Goal: Find specific page/section: Find specific page/section

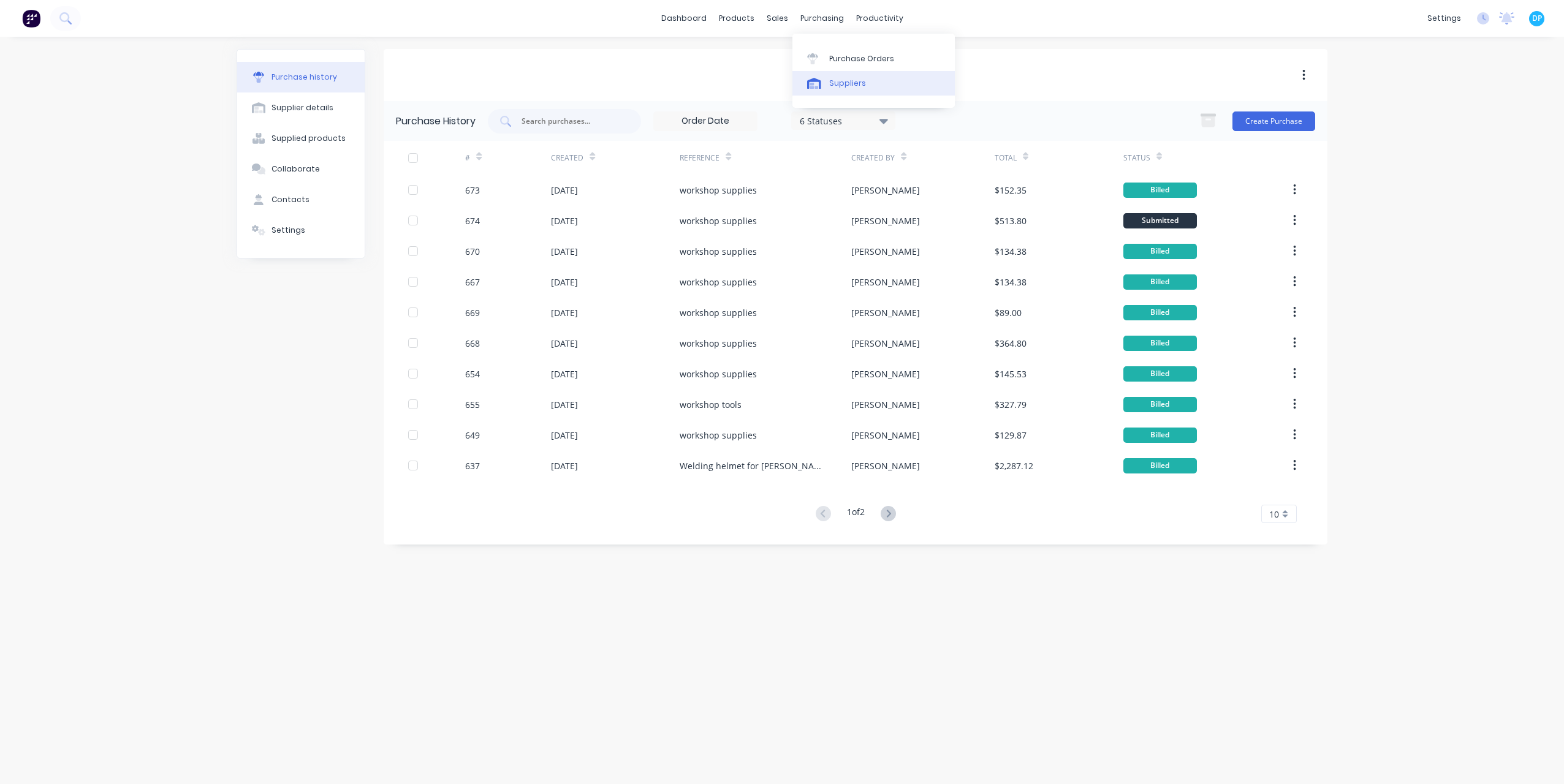
click at [822, 88] on link "Suppliers" at bounding box center [874, 84] width 162 height 25
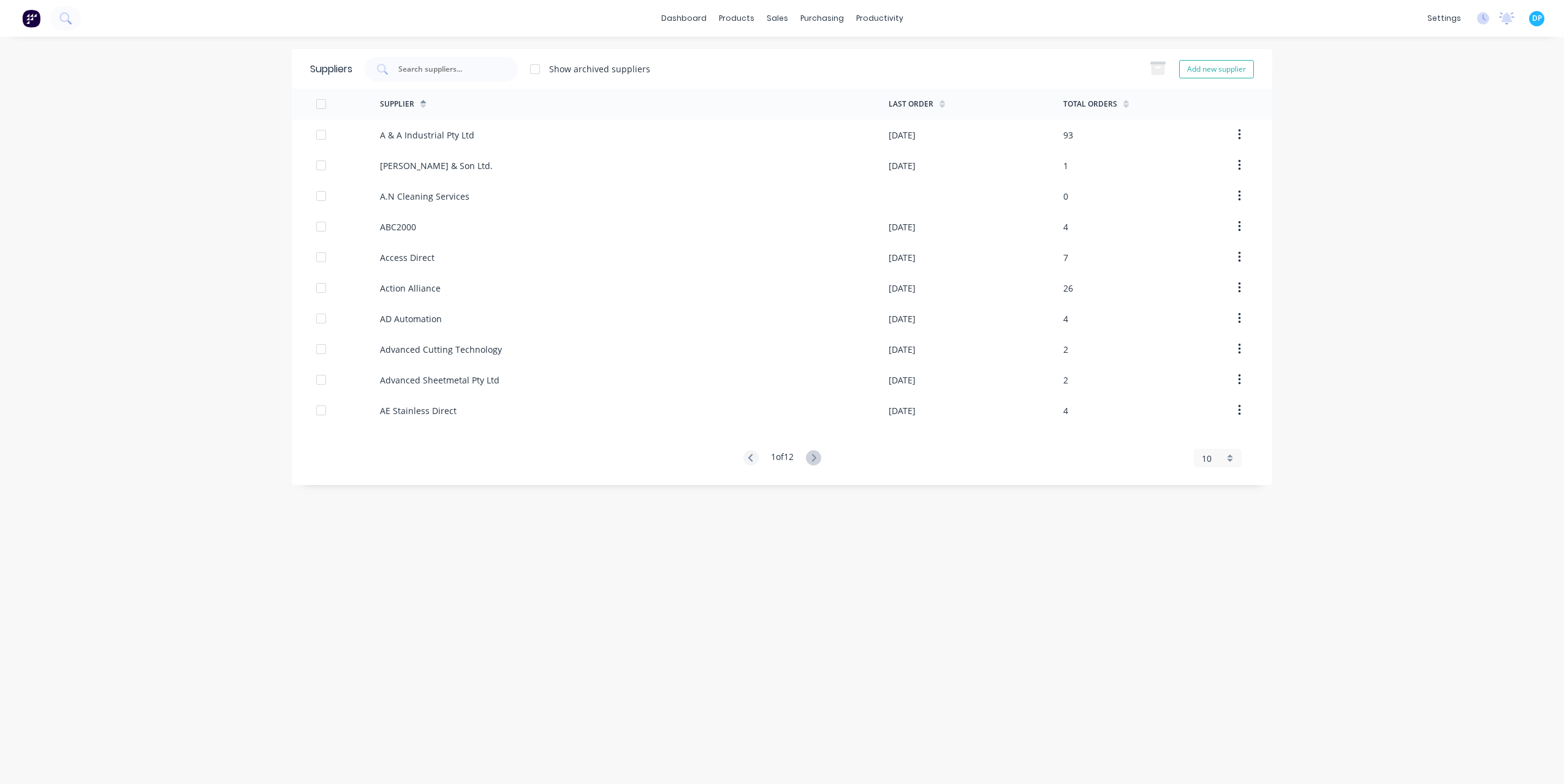
click at [1235, 461] on div "10" at bounding box center [1218, 458] width 48 height 18
click at [1237, 613] on div "35" at bounding box center [1218, 610] width 46 height 22
click at [828, 63] on div "Purchase Orders" at bounding box center [856, 58] width 65 height 11
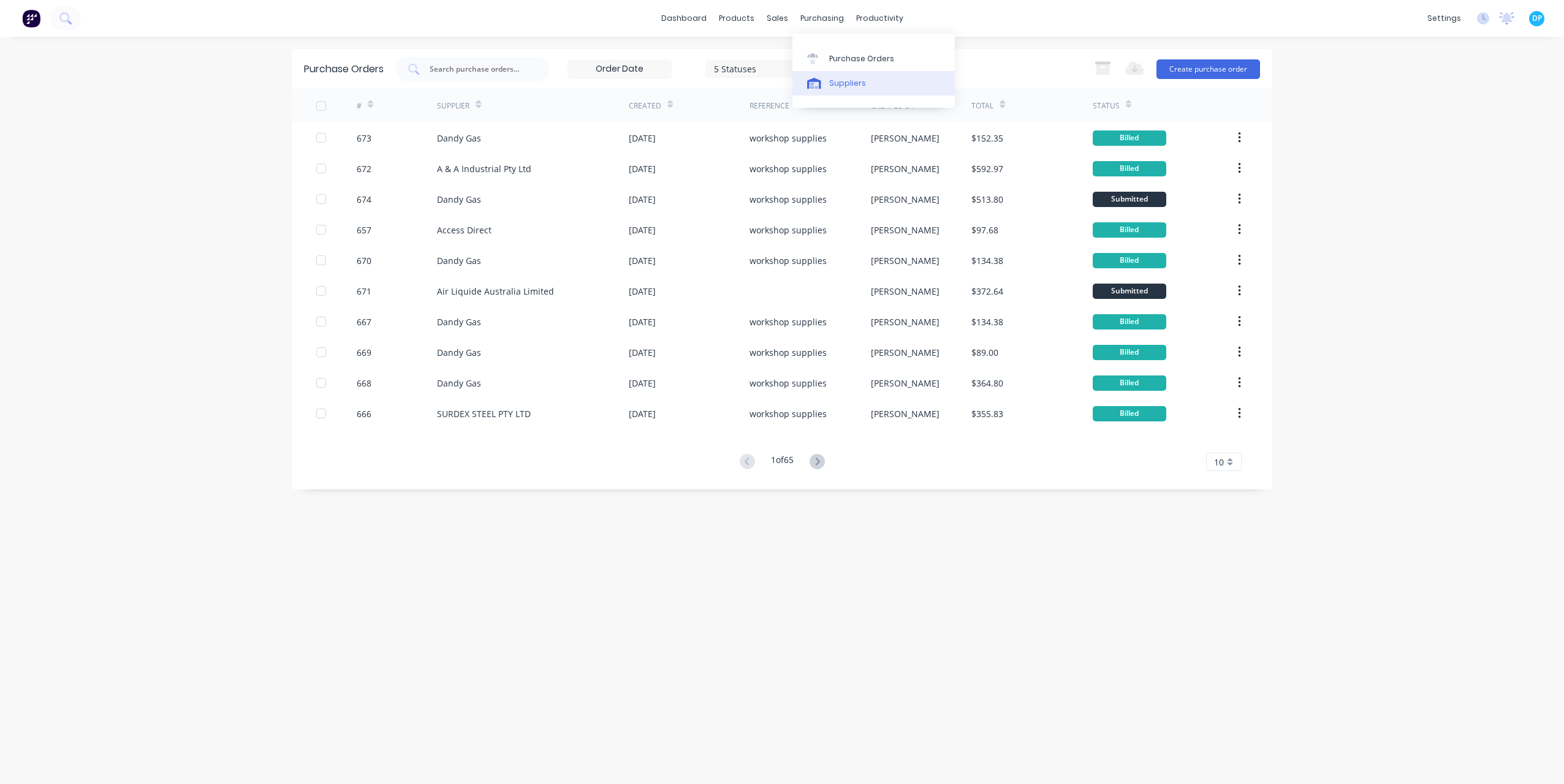
click at [820, 79] on icon at bounding box center [814, 83] width 14 height 11
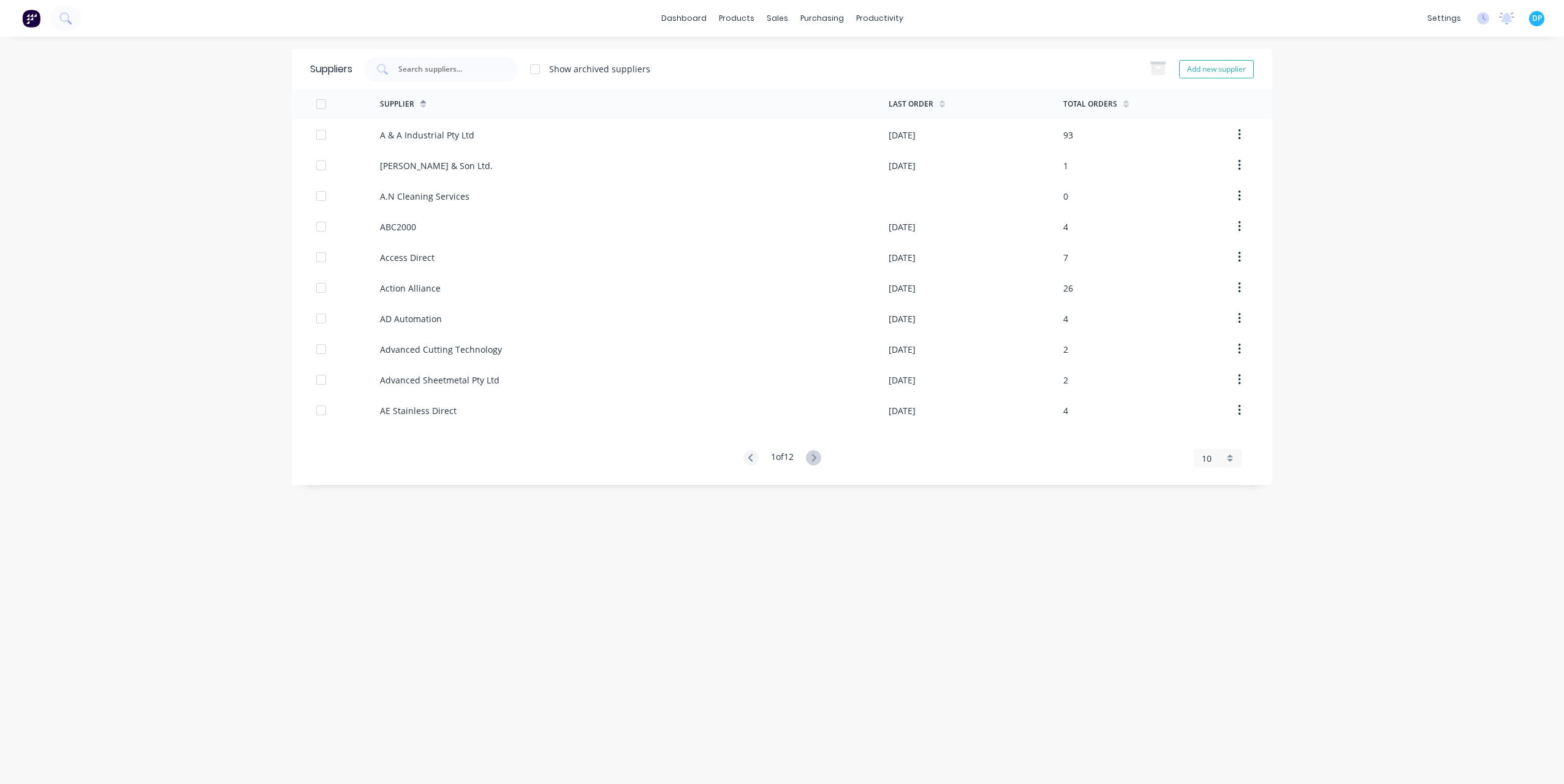
drag, startPoint x: 1192, startPoint y: 466, endPoint x: 1202, endPoint y: 463, distance: 10.4
click at [1192, 466] on div "1 of 12 10 5 10 15 20 25 30 35" at bounding box center [782, 458] width 981 height 17
click at [1213, 461] on div "10" at bounding box center [1213, 459] width 22 height 13
click at [749, 78] on link "Materials" at bounding box center [797, 84] width 162 height 25
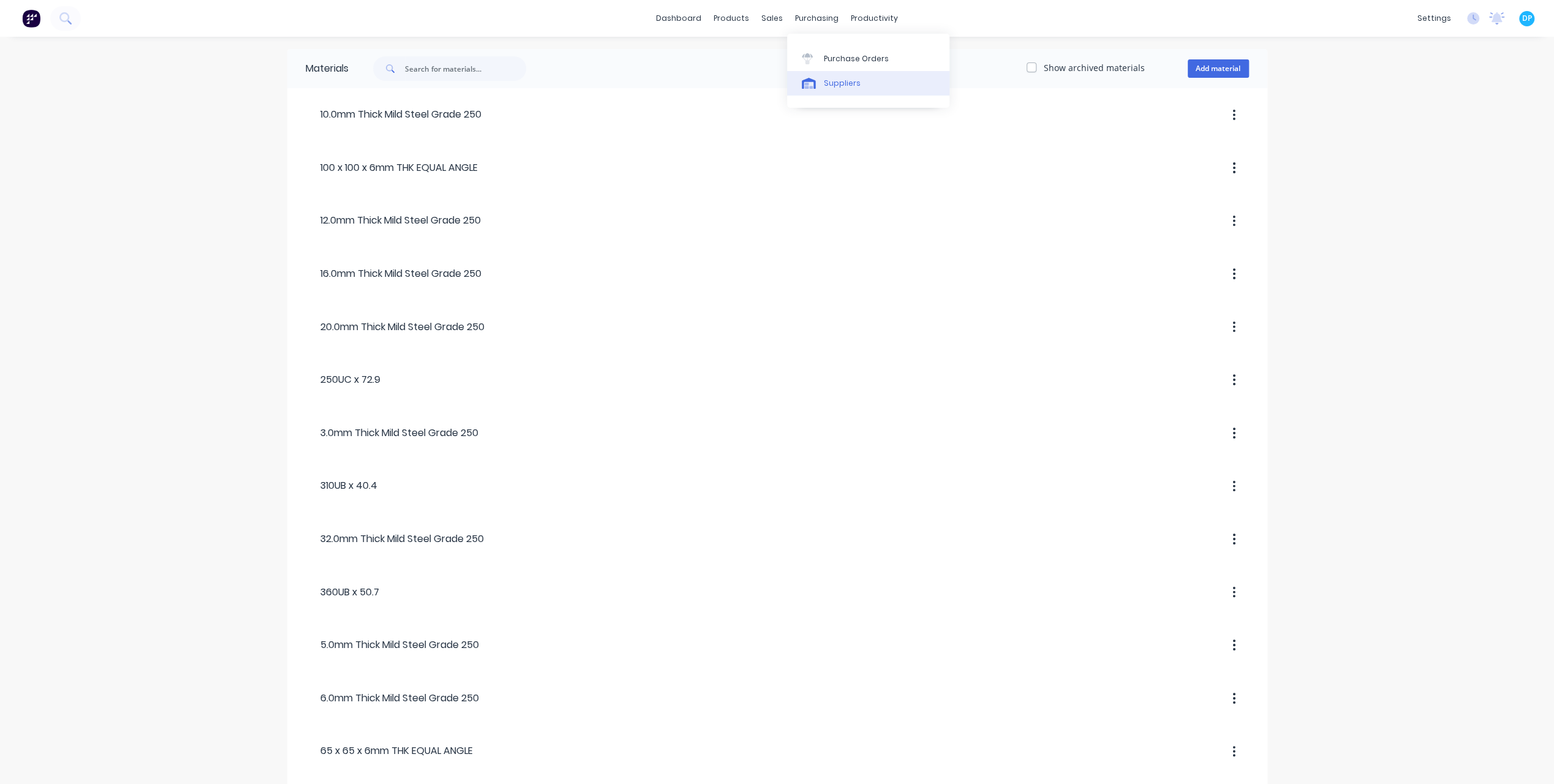
click at [833, 77] on link "Suppliers" at bounding box center [868, 84] width 162 height 25
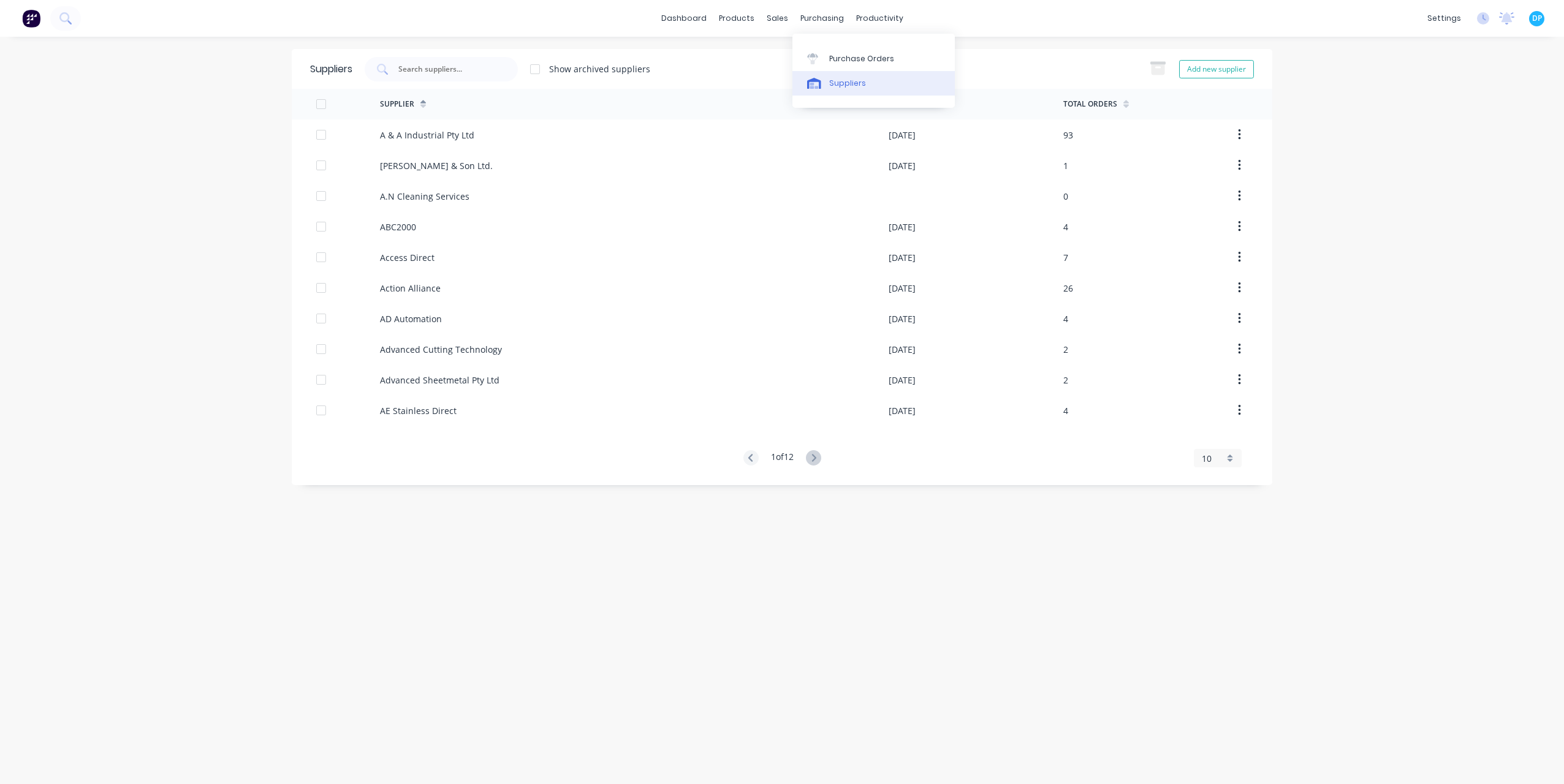
click at [871, 82] on link "Suppliers" at bounding box center [874, 84] width 162 height 25
click at [1231, 457] on div "10" at bounding box center [1218, 458] width 48 height 18
click at [1212, 615] on div "35" at bounding box center [1218, 610] width 46 height 22
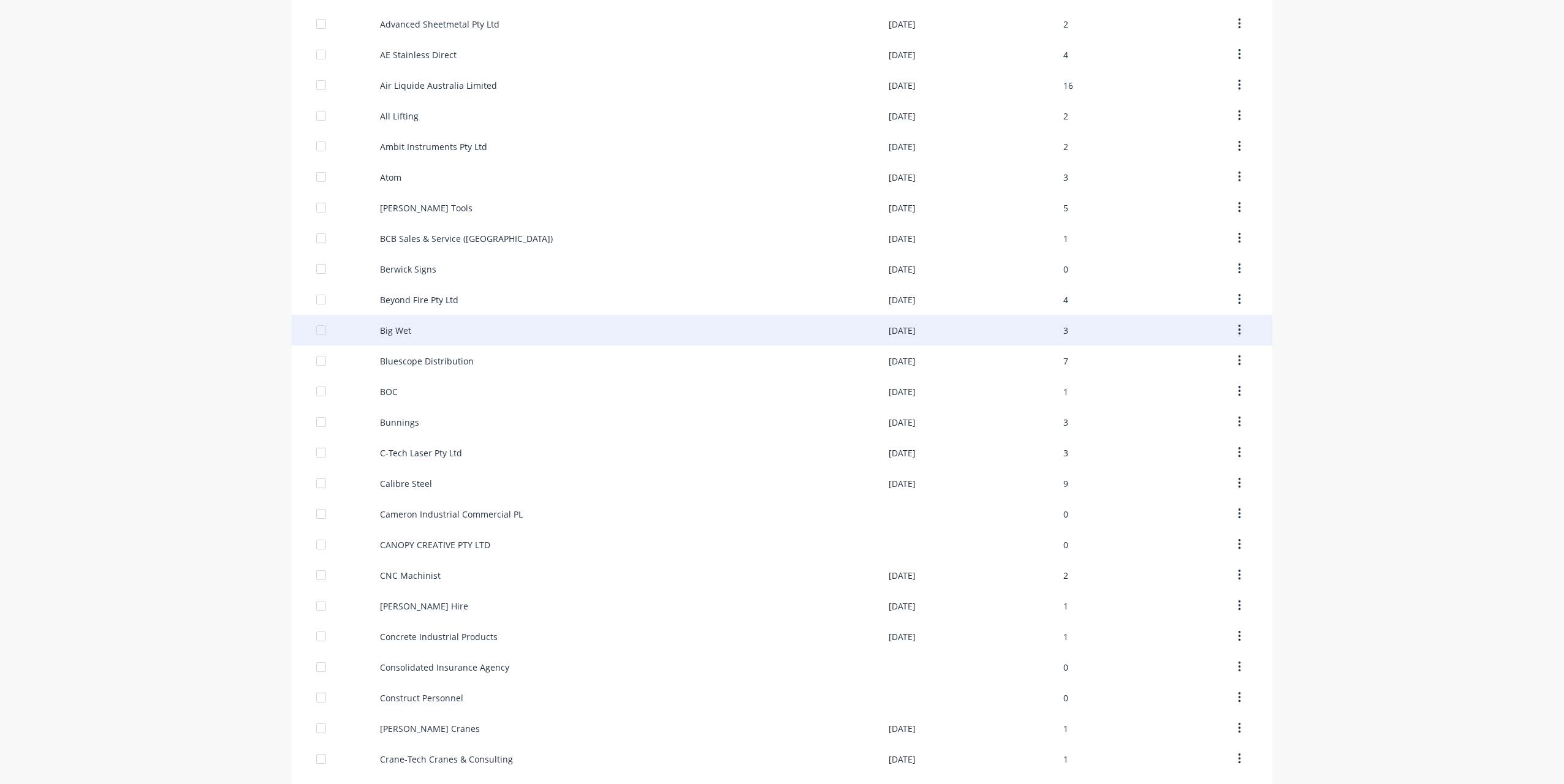
scroll to position [479, 0]
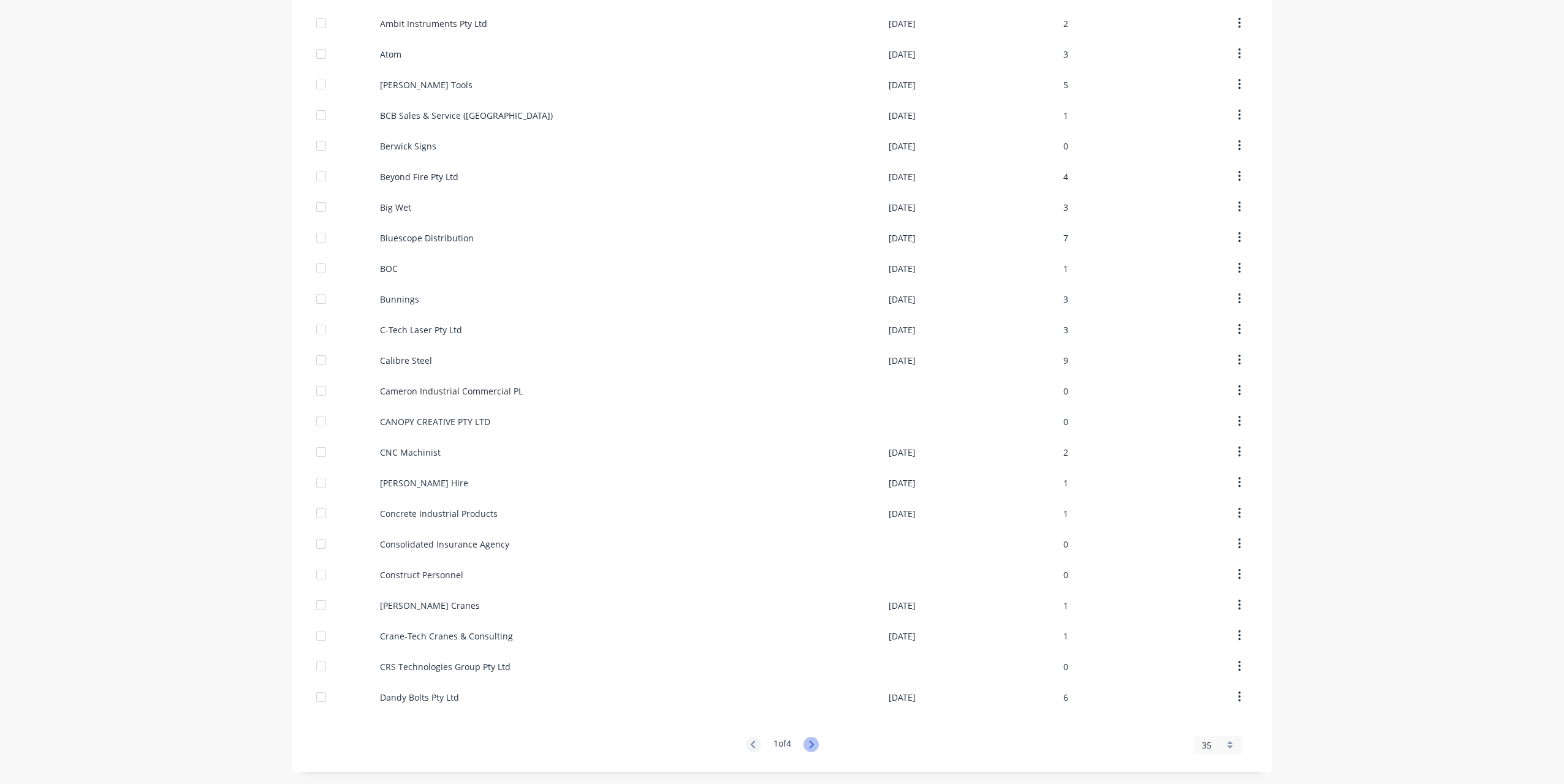
click at [809, 741] on icon at bounding box center [811, 744] width 4 height 7
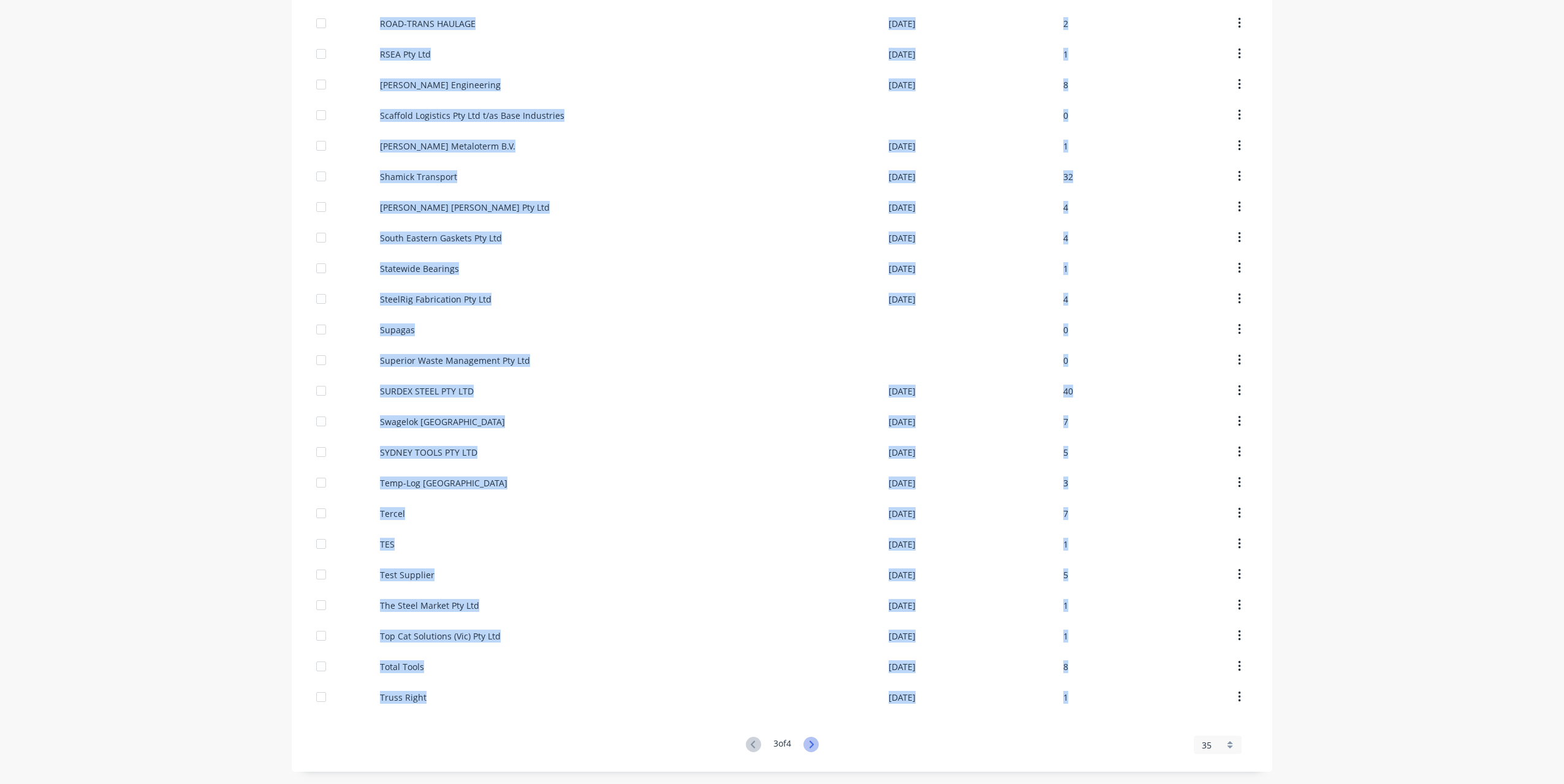
click at [809, 741] on icon at bounding box center [811, 744] width 4 height 7
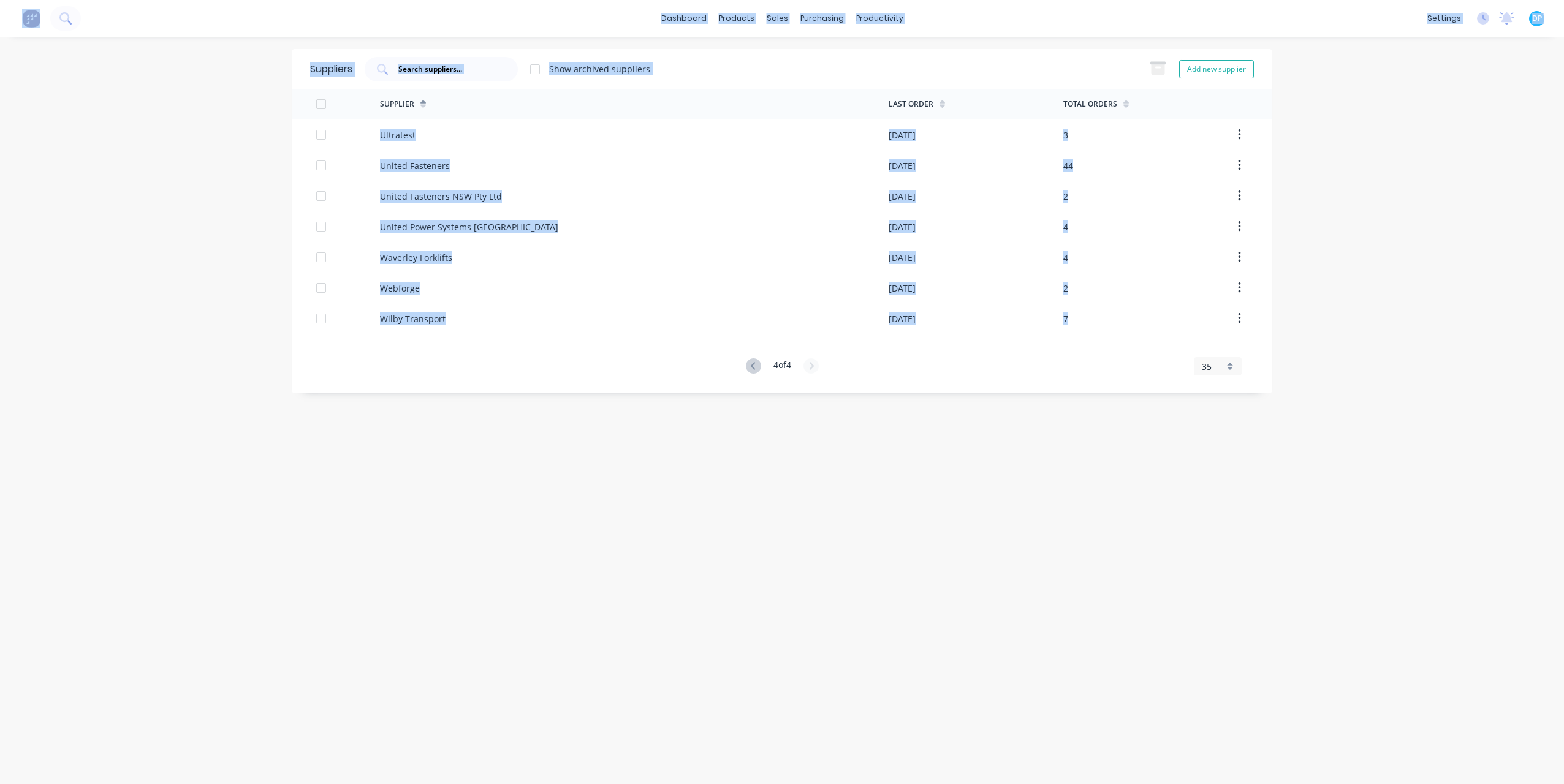
scroll to position [0, 0]
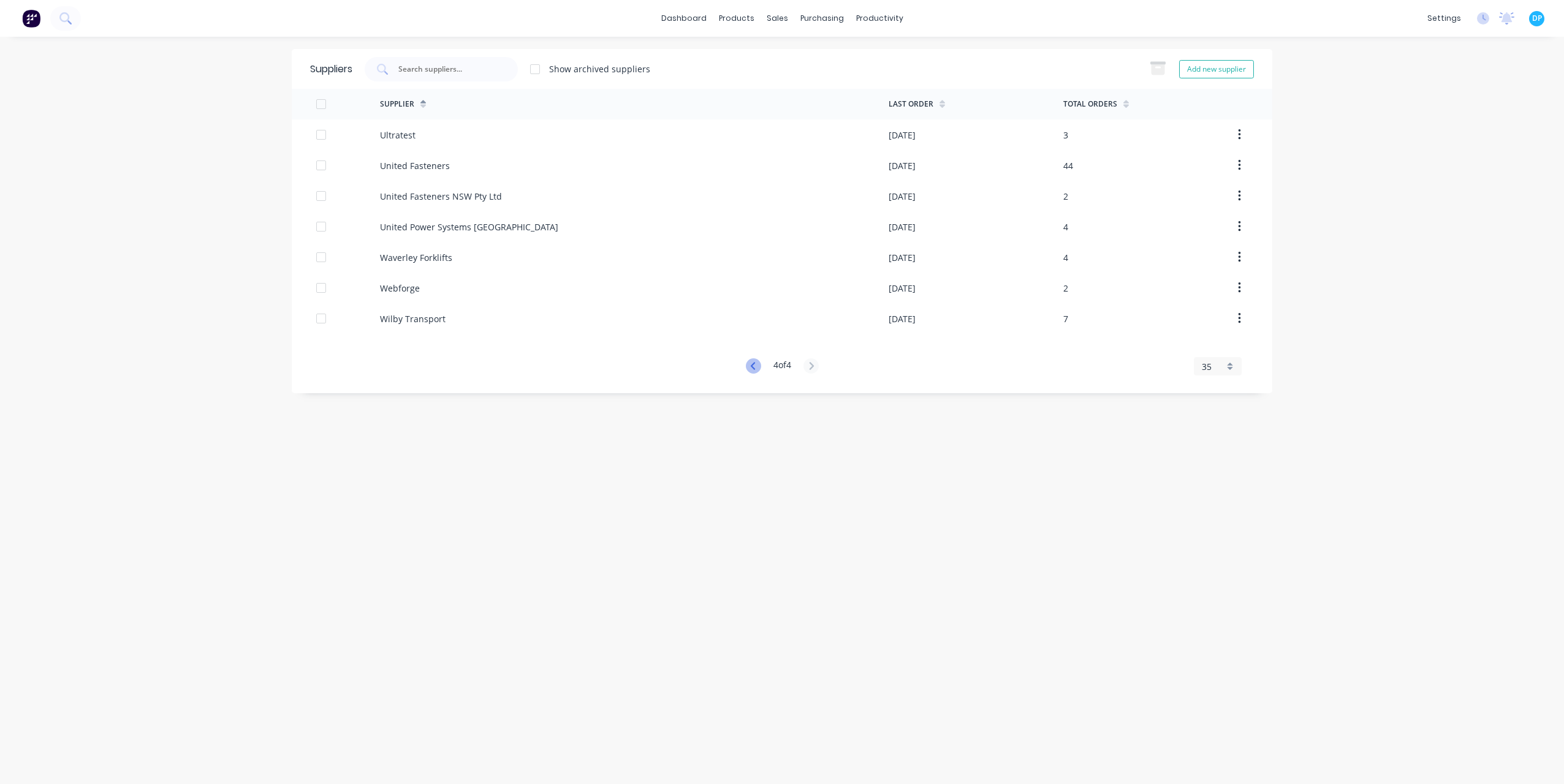
click at [751, 367] on icon at bounding box center [753, 366] width 16 height 16
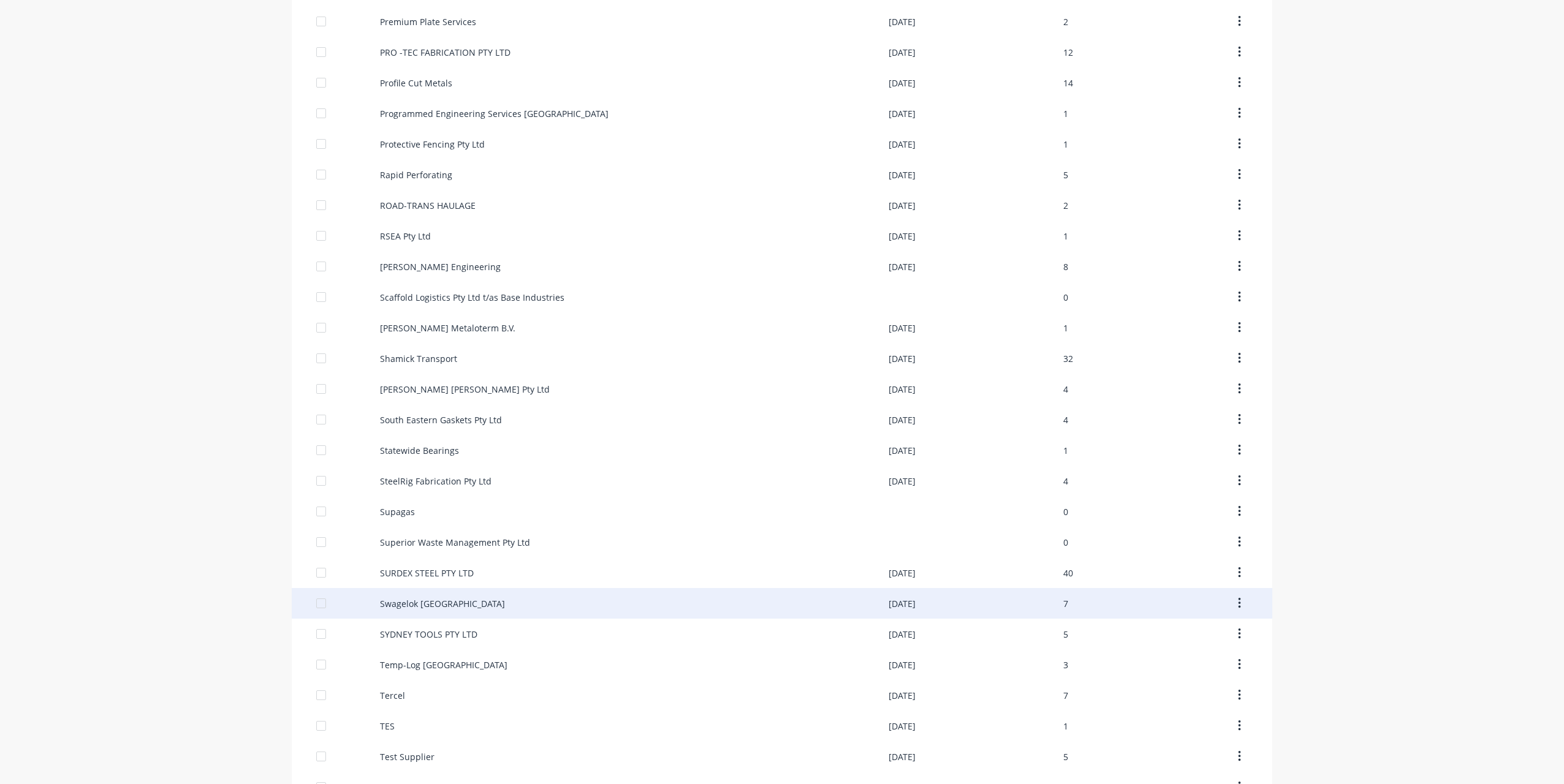
scroll to position [295, 0]
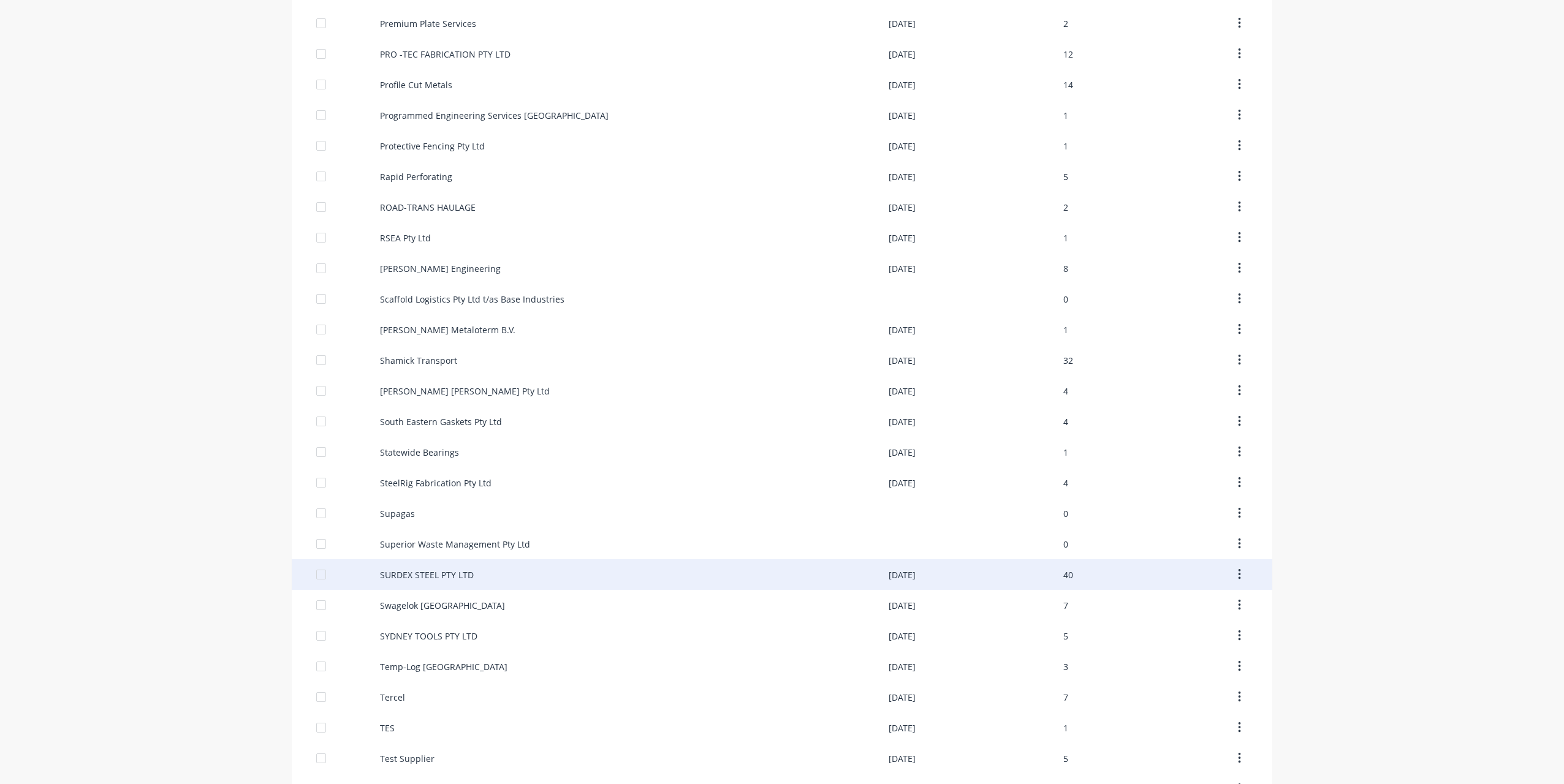
click at [405, 573] on div "SURDEX STEEL PTY LTD" at bounding box center [426, 575] width 94 height 13
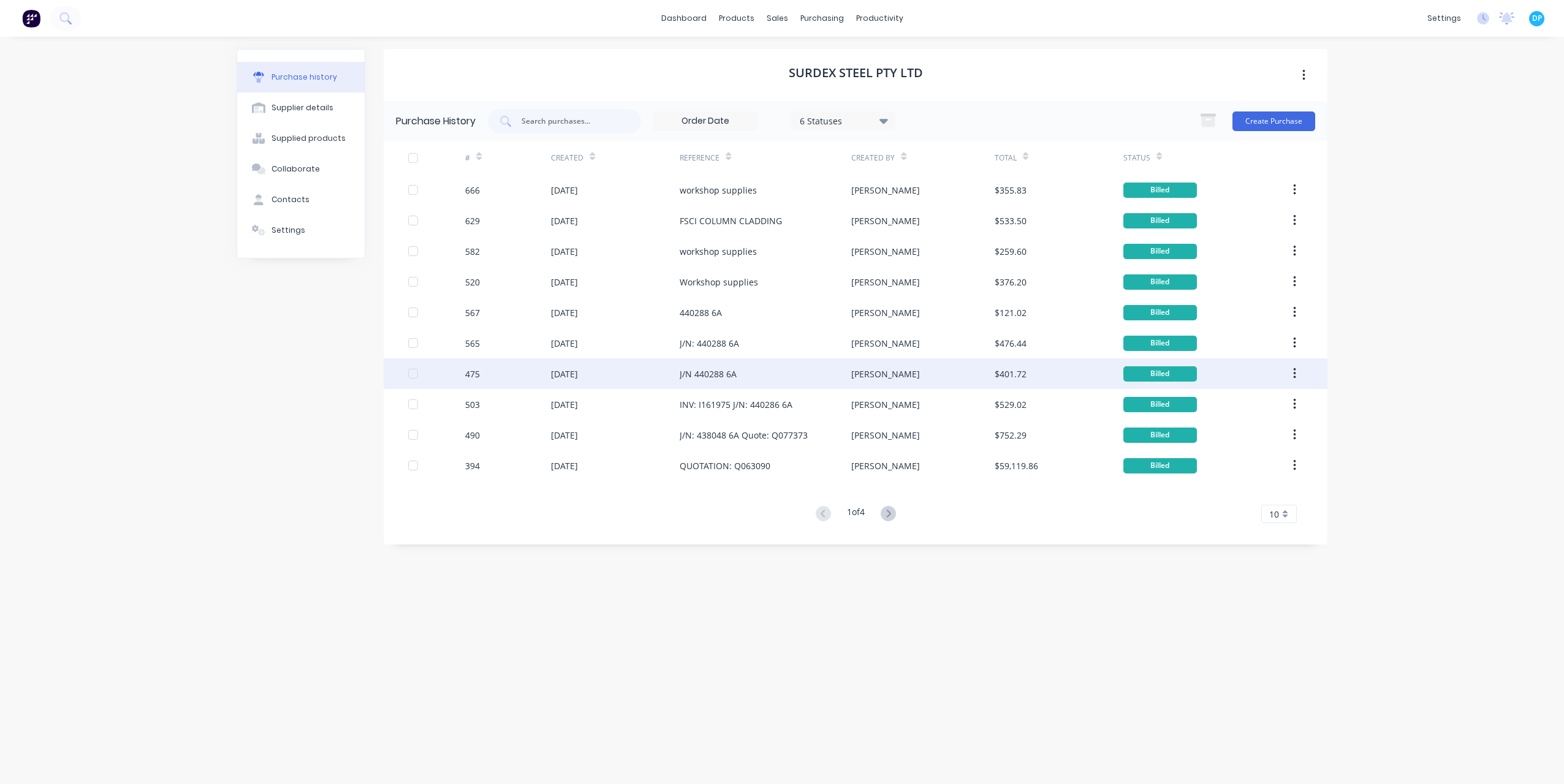
click at [727, 376] on div "J/N 440288 6A" at bounding box center [708, 374] width 57 height 13
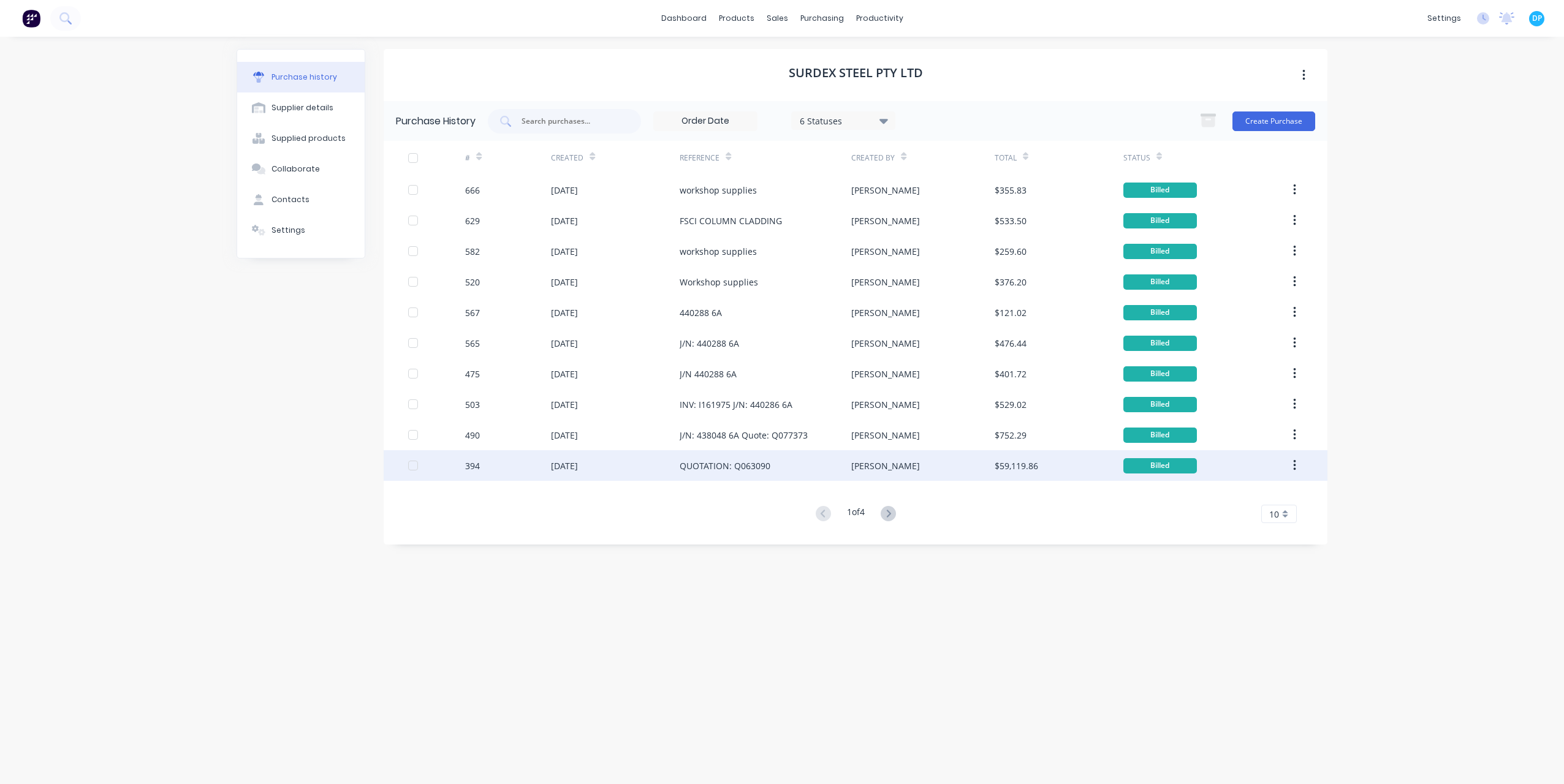
click at [748, 471] on div "QUOTATION: Q063090" at bounding box center [725, 466] width 91 height 13
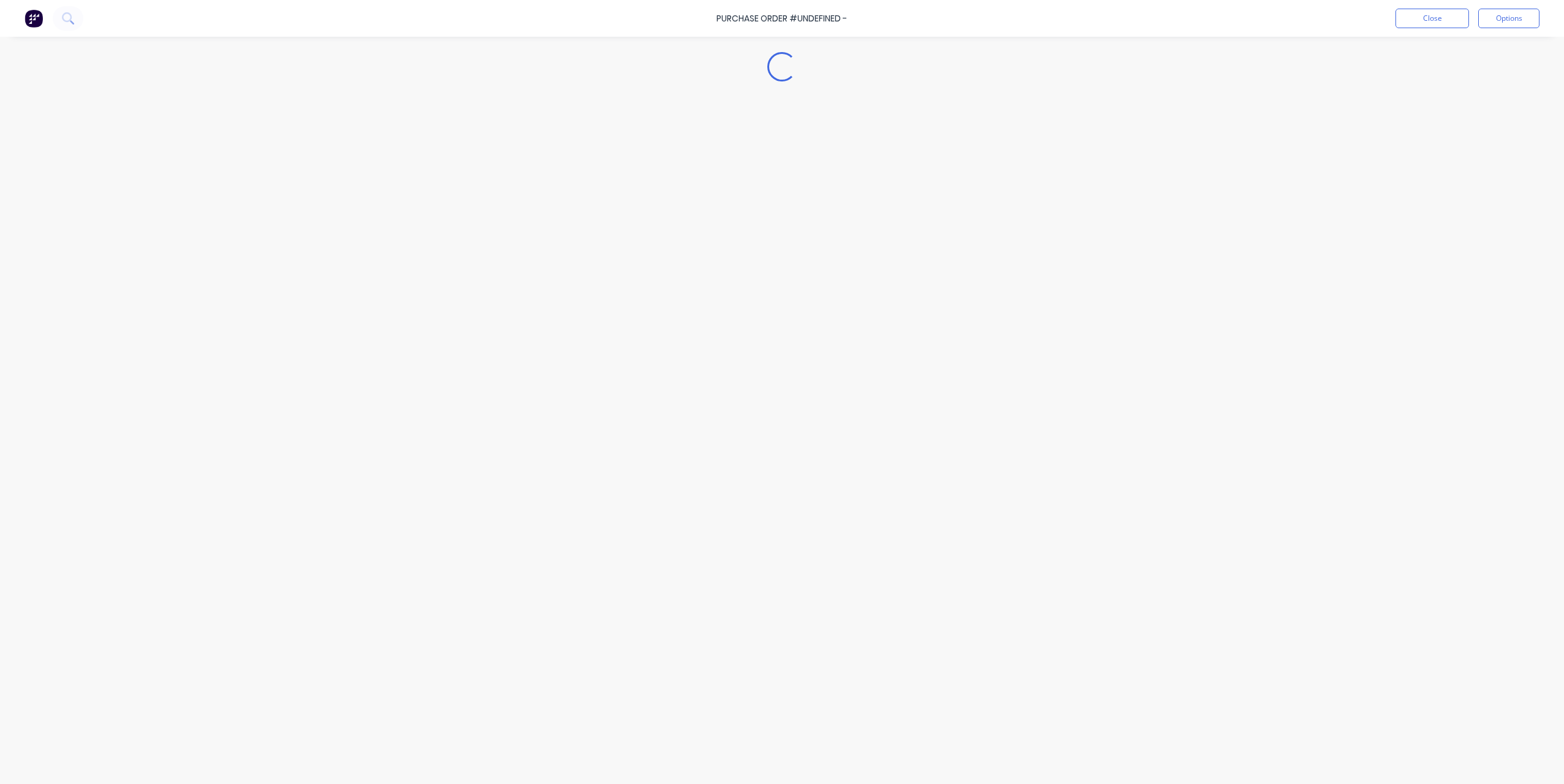
type textarea "x"
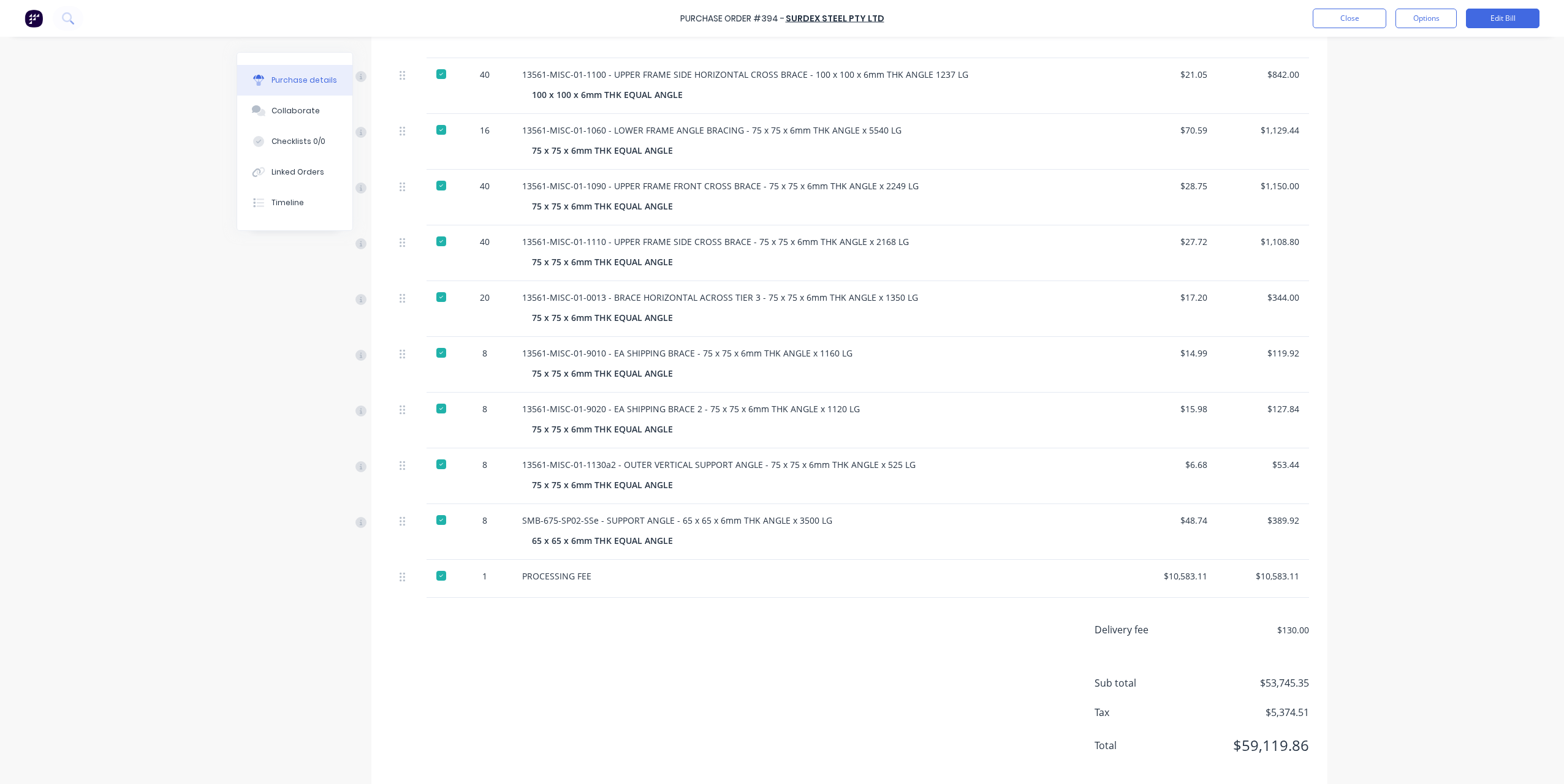
scroll to position [1063, 0]
